Goal: Task Accomplishment & Management: Use online tool/utility

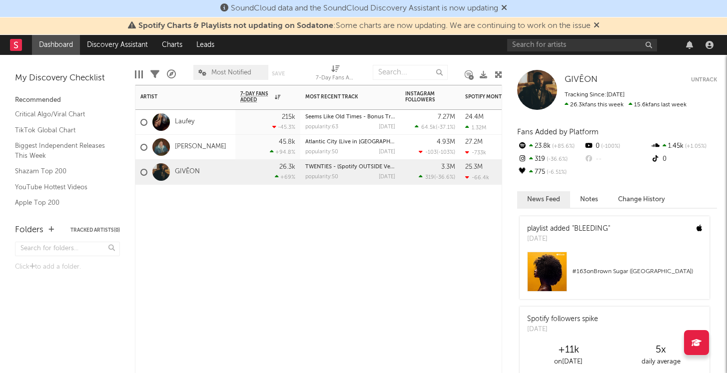
click at [196, 142] on div "Zach Bryan" at bounding box center [183, 147] width 86 height 29
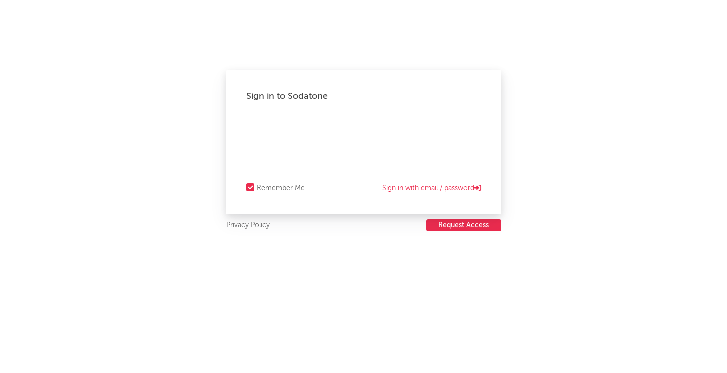
click at [390, 186] on link "Sign in with email / password" at bounding box center [431, 188] width 99 height 12
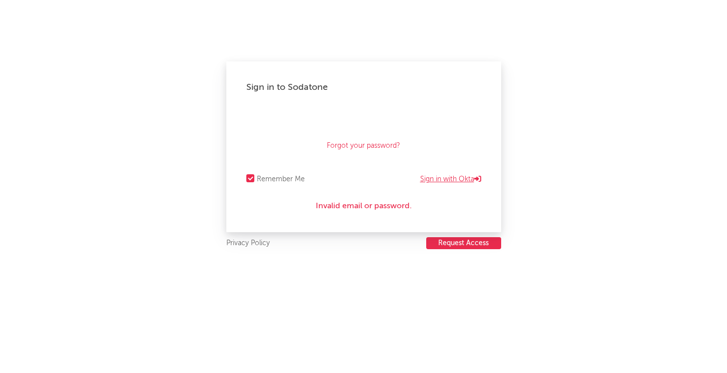
click at [433, 179] on link "Sign in with Okta" at bounding box center [450, 179] width 61 height 12
